Goal: Task Accomplishment & Management: Manage account settings

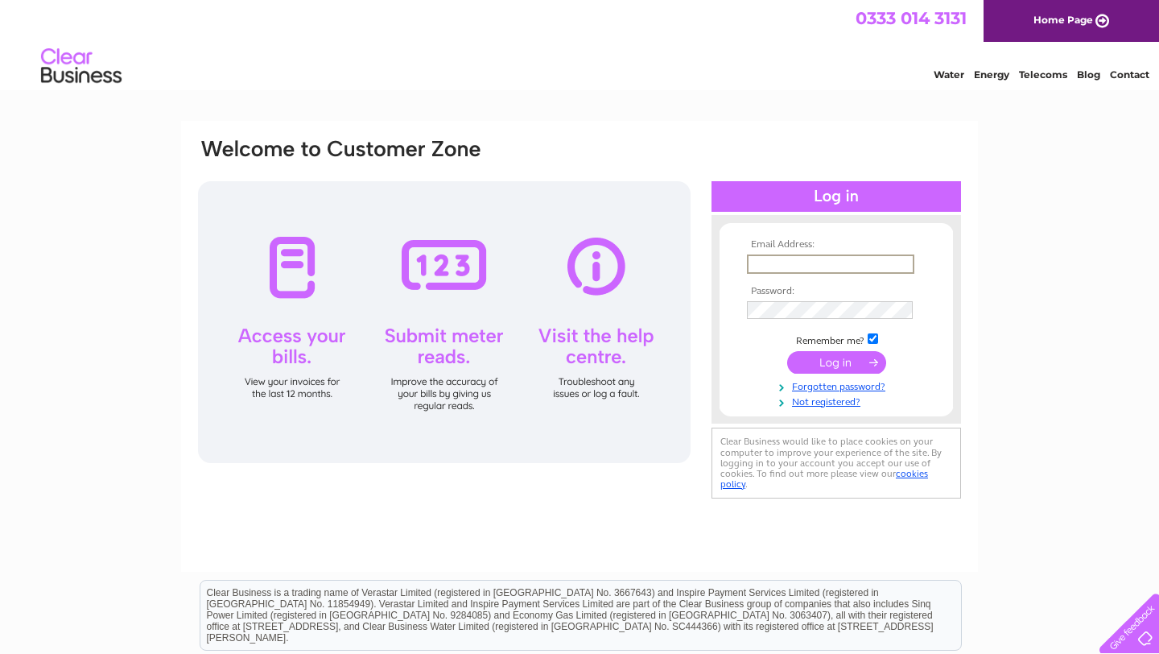
click at [777, 262] on input "text" at bounding box center [830, 263] width 167 height 19
type input "cedric.bocho@gmail.com"
click at [787, 351] on input "submit" at bounding box center [836, 362] width 99 height 23
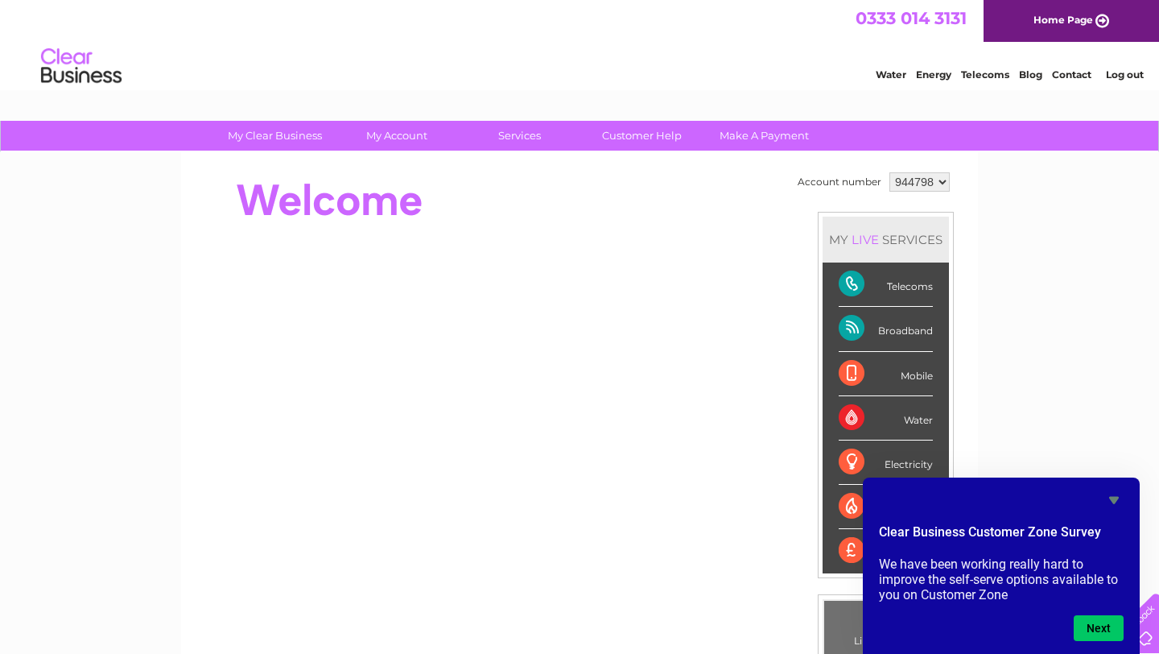
click at [1120, 501] on icon "Hide survey" at bounding box center [1114, 499] width 19 height 19
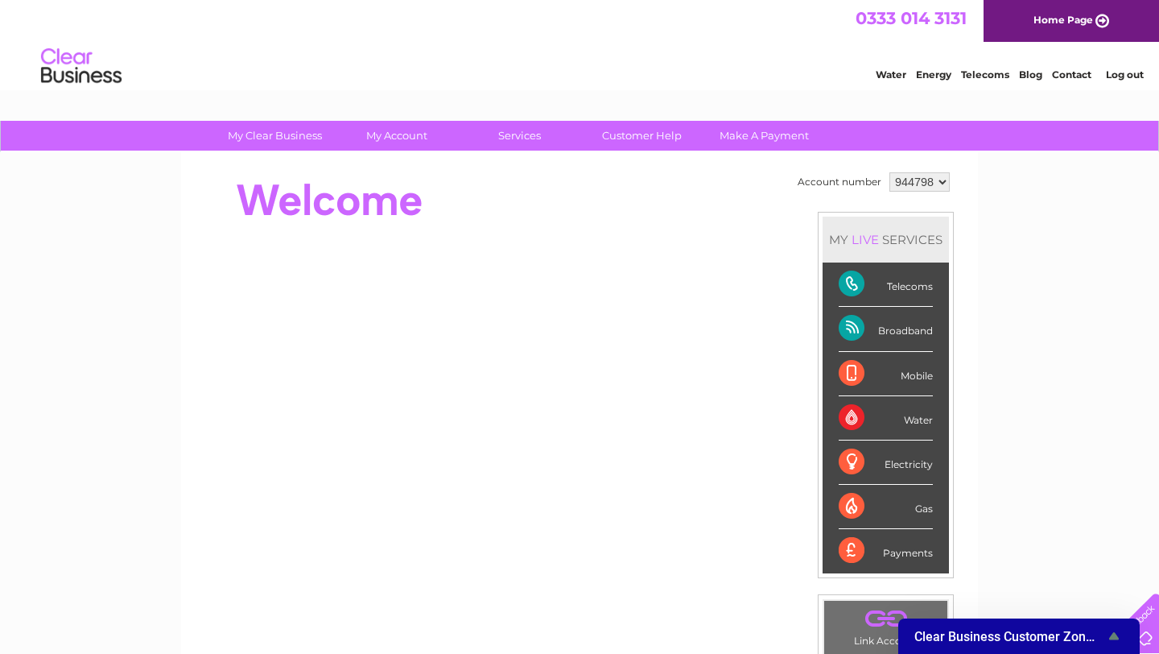
click at [1120, 439] on div "My Clear Business Login Details My Details My Preferences Link Account My Accou…" at bounding box center [579, 573] width 1159 height 905
click at [929, 176] on select "944798" at bounding box center [920, 181] width 60 height 19
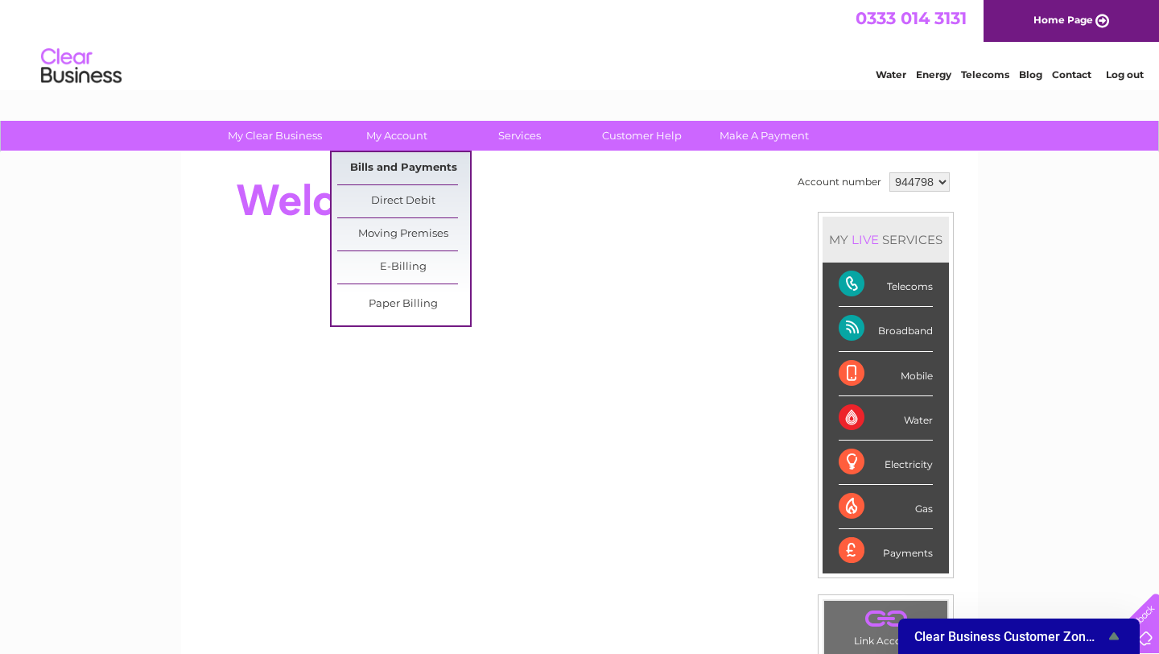
click at [408, 163] on link "Bills and Payments" at bounding box center [403, 168] width 133 height 32
click at [401, 171] on link "Bills and Payments" at bounding box center [403, 168] width 133 height 32
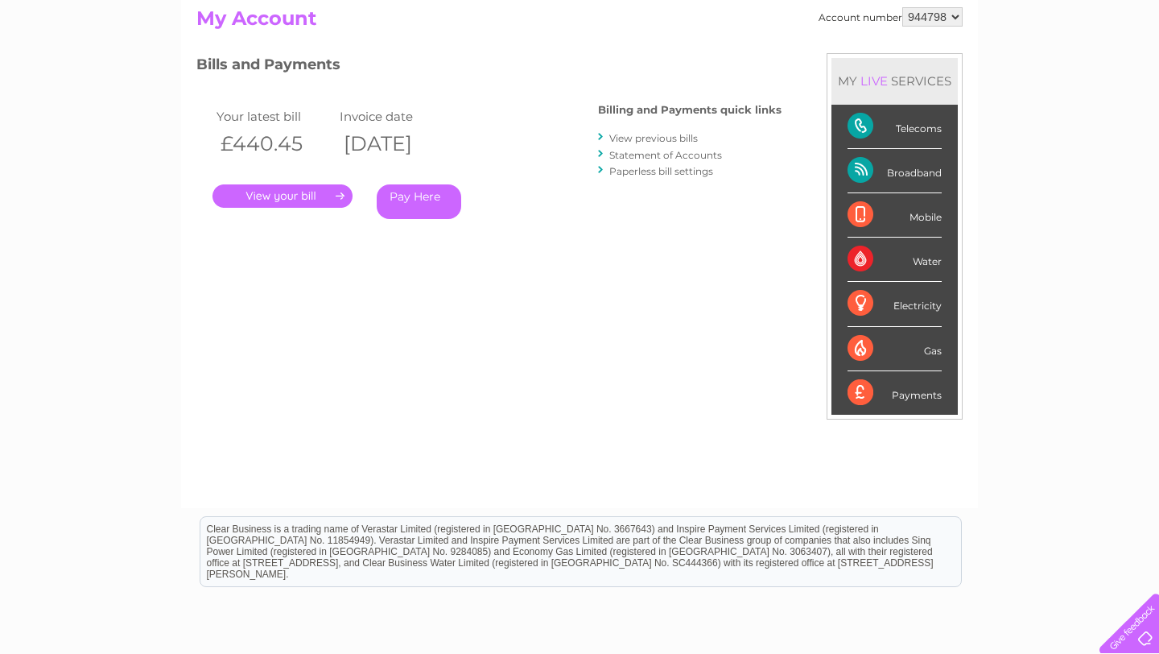
click at [684, 138] on link "View previous bills" at bounding box center [653, 138] width 89 height 12
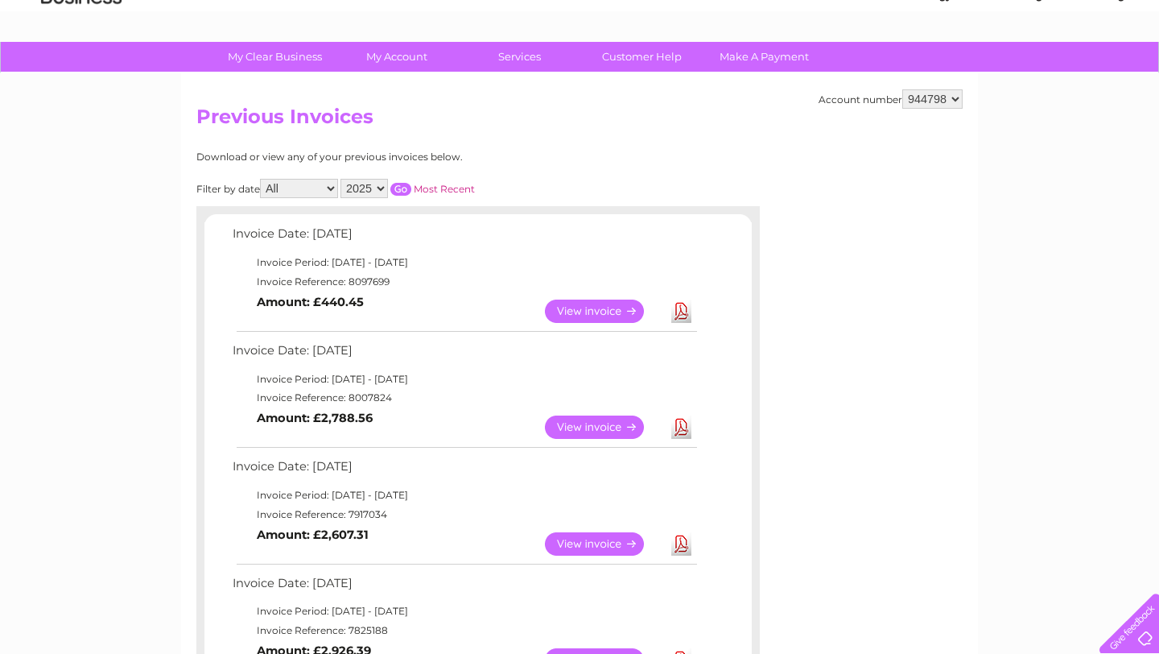
scroll to position [94, 0]
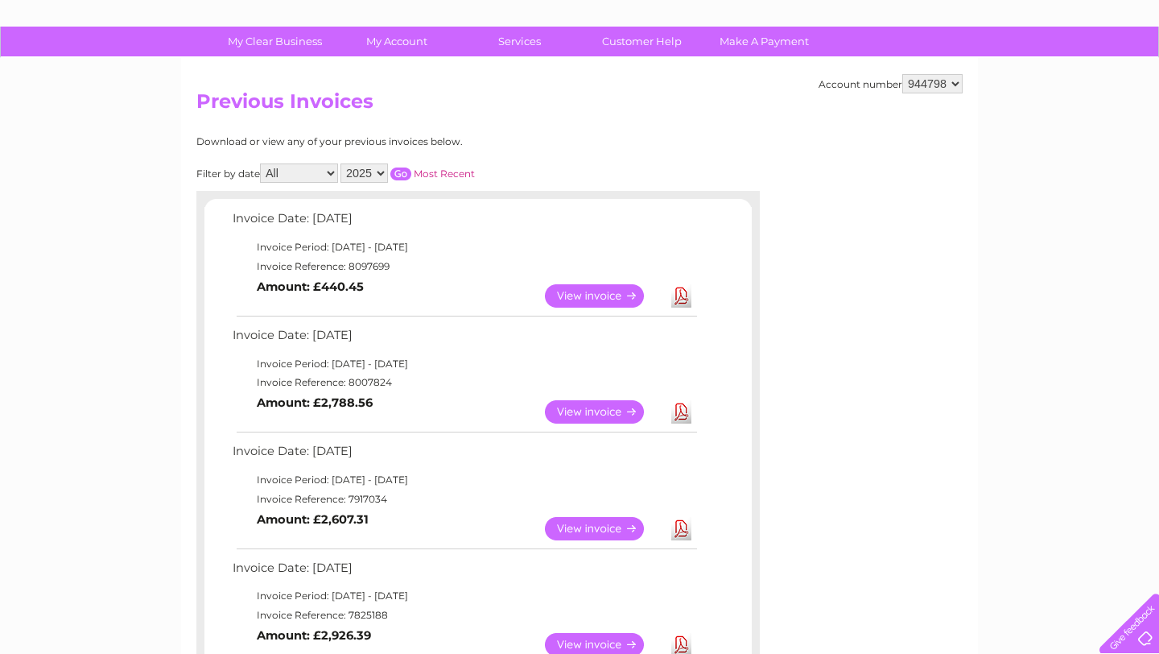
click at [585, 410] on link "View" at bounding box center [604, 411] width 118 height 23
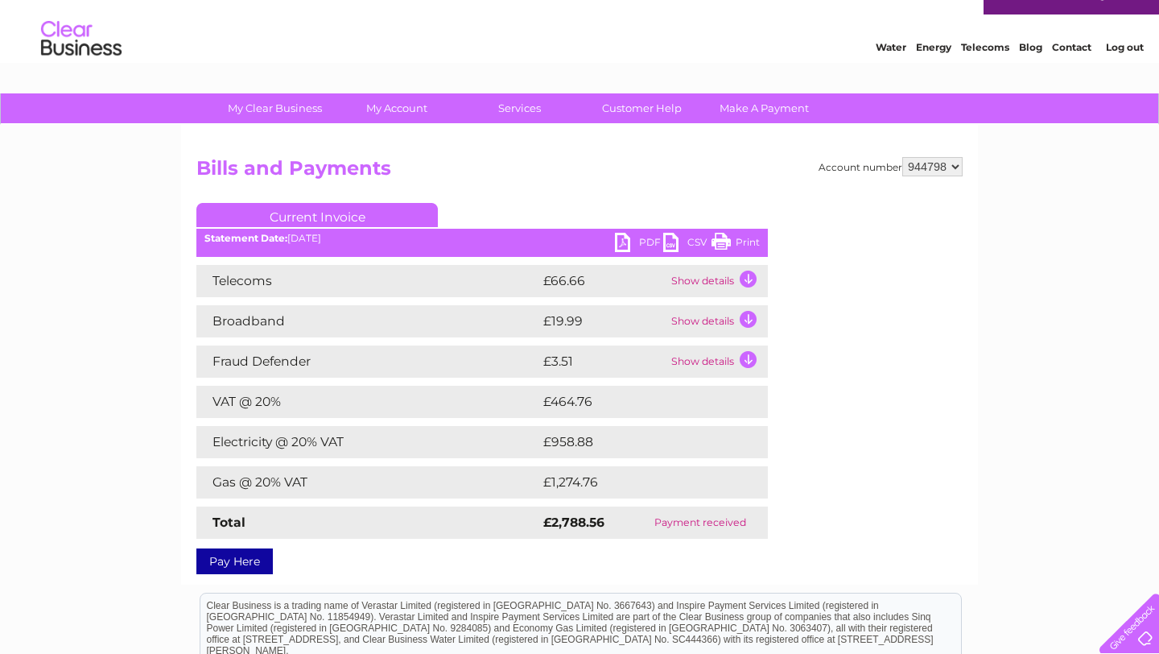
scroll to position [32, 0]
